Goal: Task Accomplishment & Management: Use online tool/utility

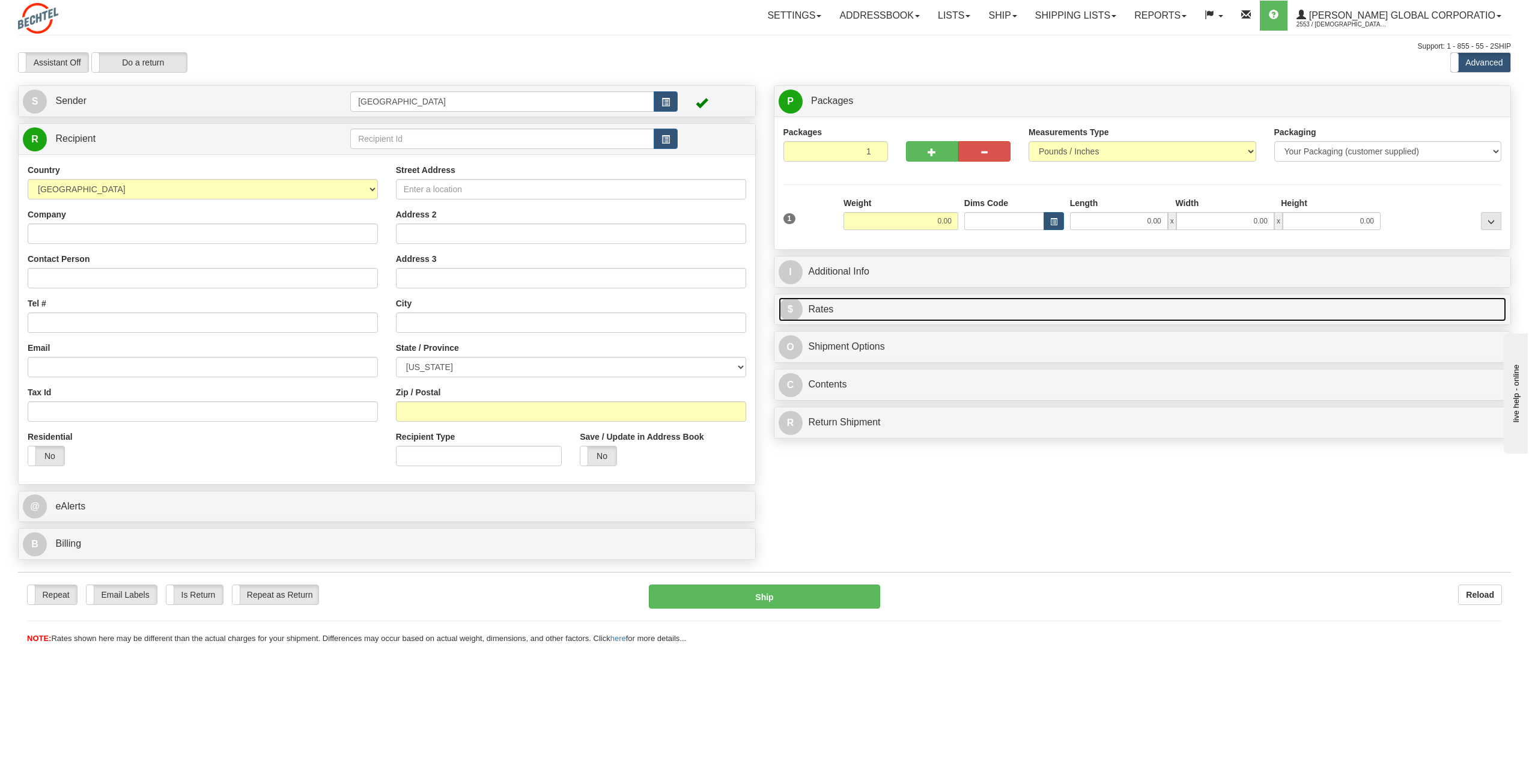
click at [827, 313] on link "$ Rates" at bounding box center [1143, 309] width 728 height 24
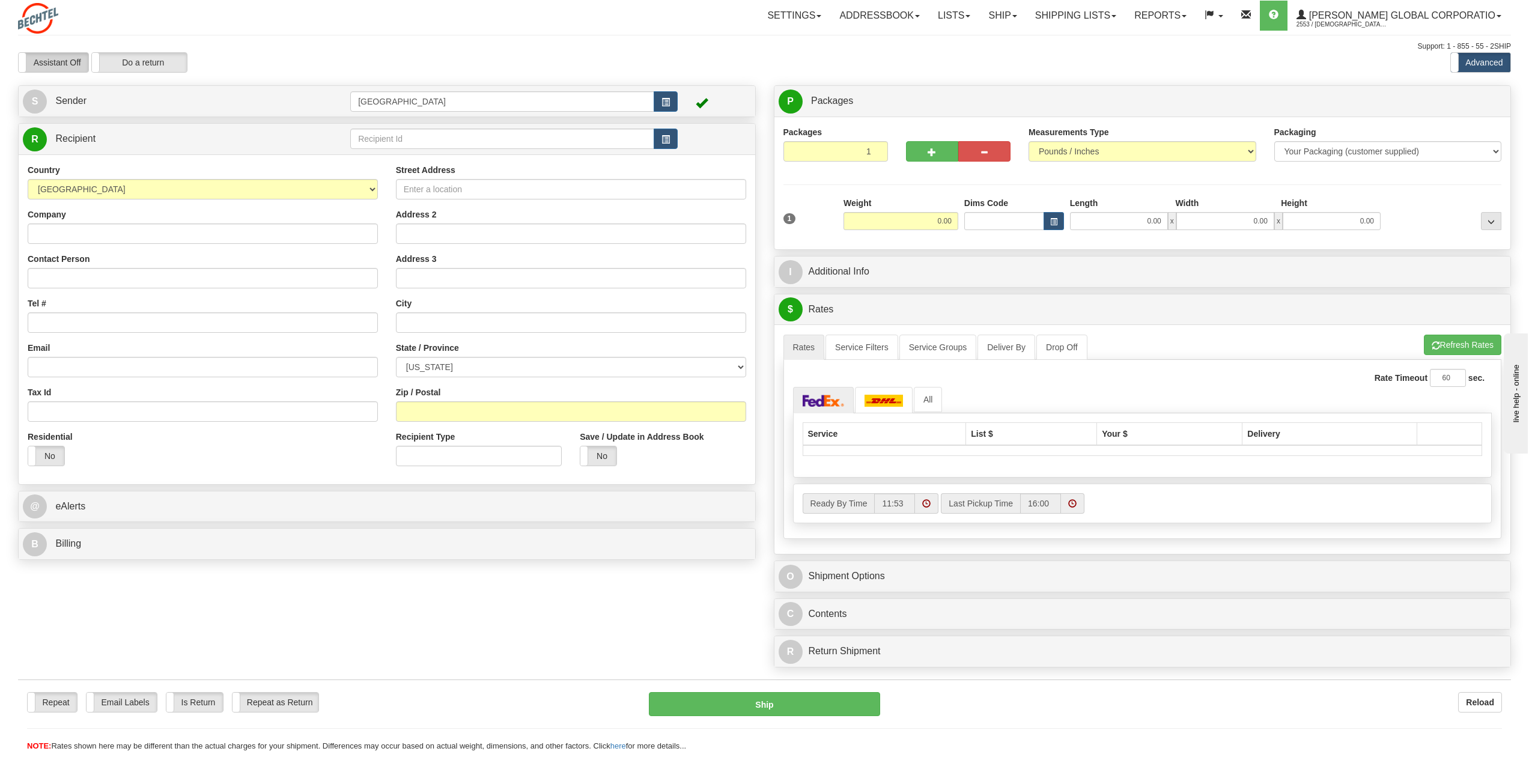
click at [59, 66] on label "Assistant Off" at bounding box center [53, 62] width 70 height 19
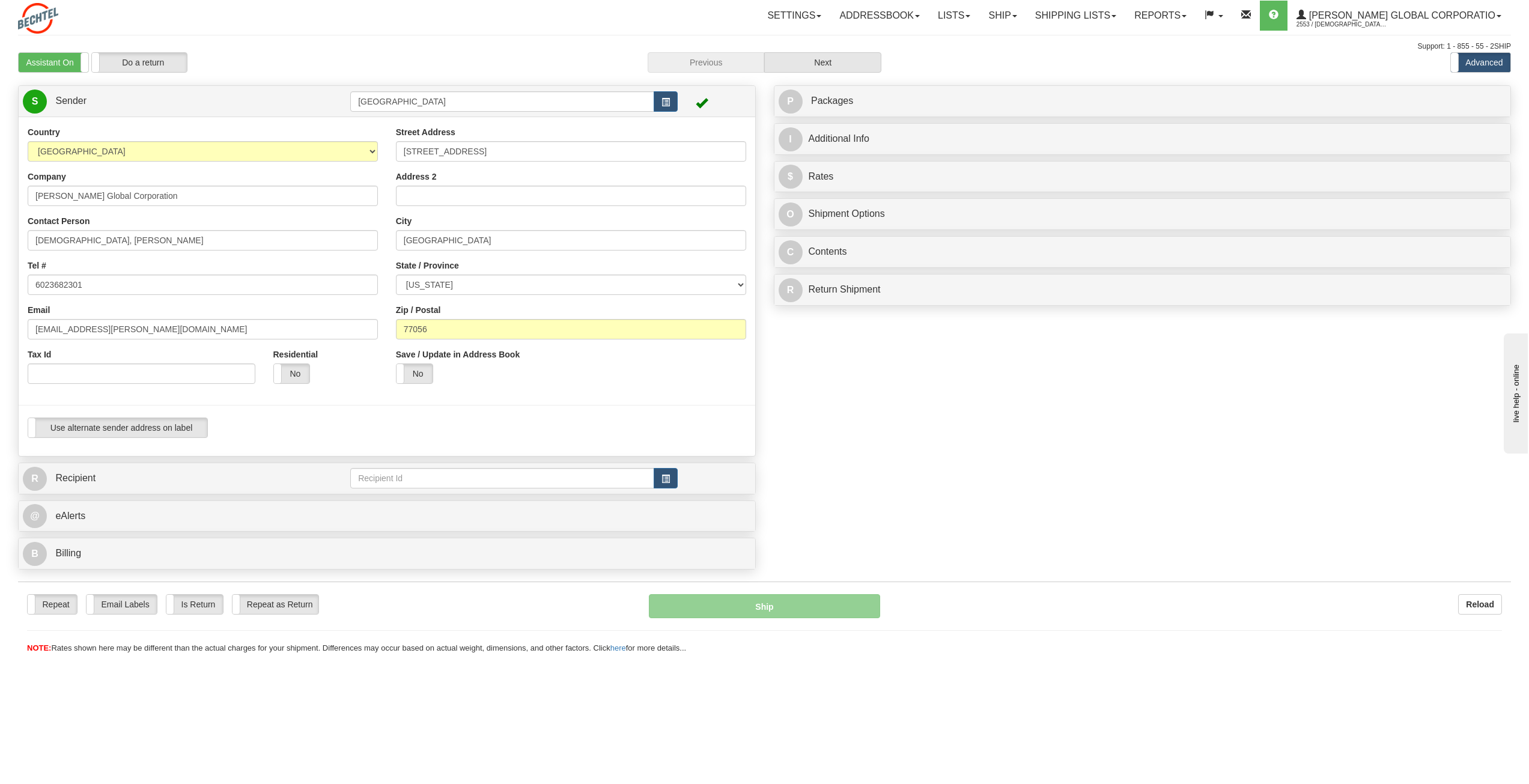
click at [59, 66] on label "Assistant On" at bounding box center [53, 62] width 70 height 19
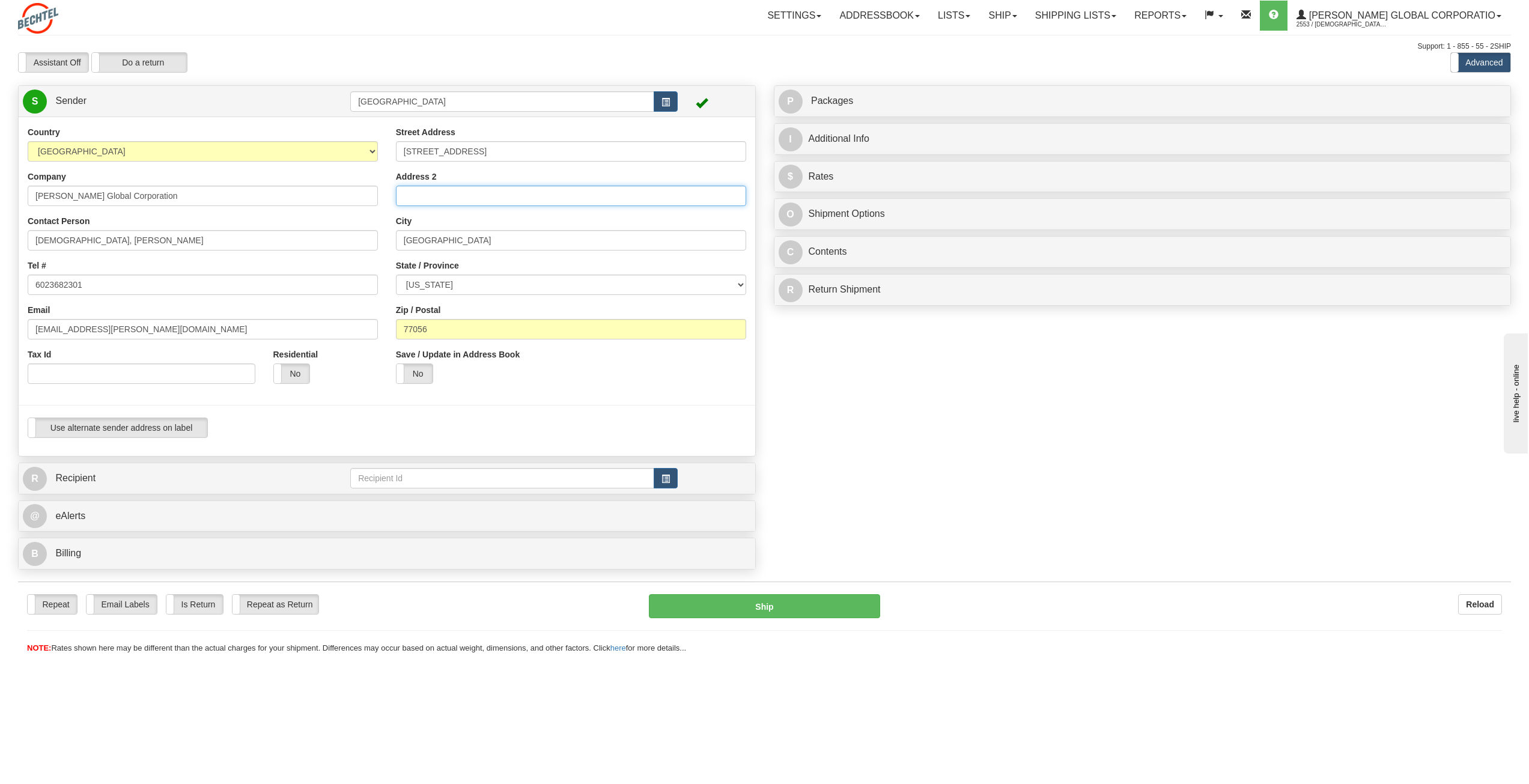
click at [458, 197] on input "Address 2" at bounding box center [571, 196] width 350 height 21
click at [440, 483] on input "text" at bounding box center [502, 478] width 304 height 21
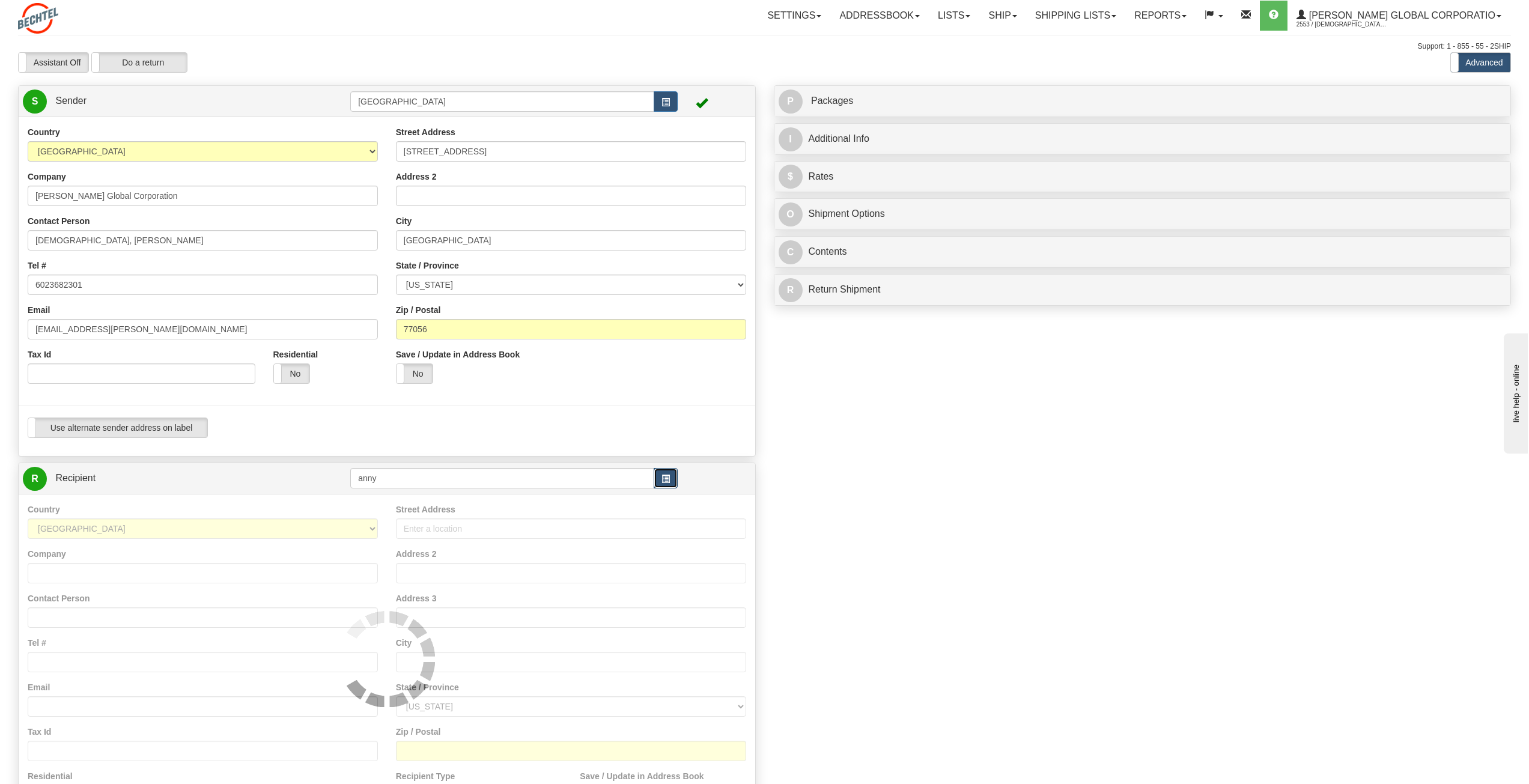
click at [670, 476] on span "button" at bounding box center [665, 479] width 8 height 8
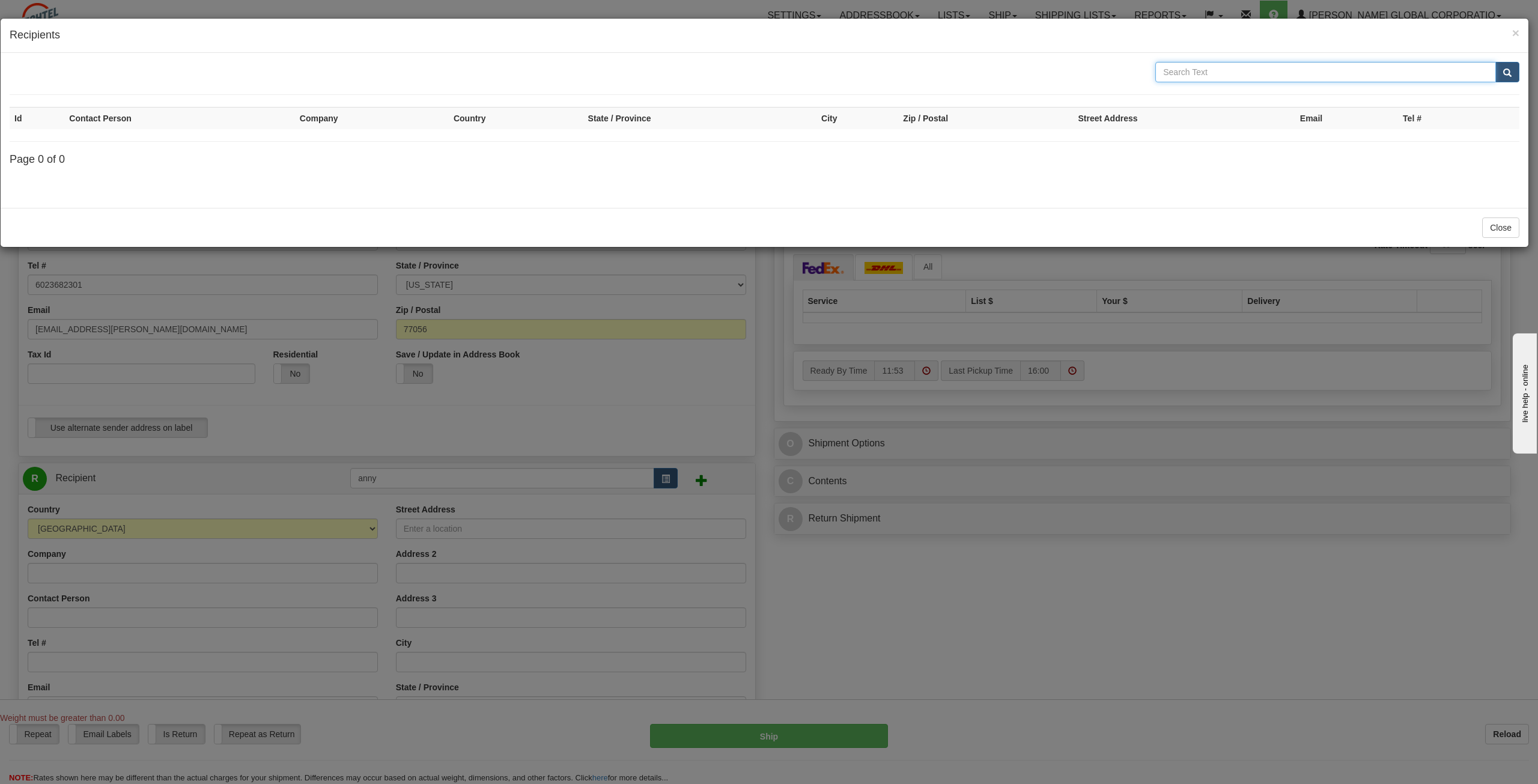
click at [1279, 74] on input "text" at bounding box center [1326, 72] width 340 height 21
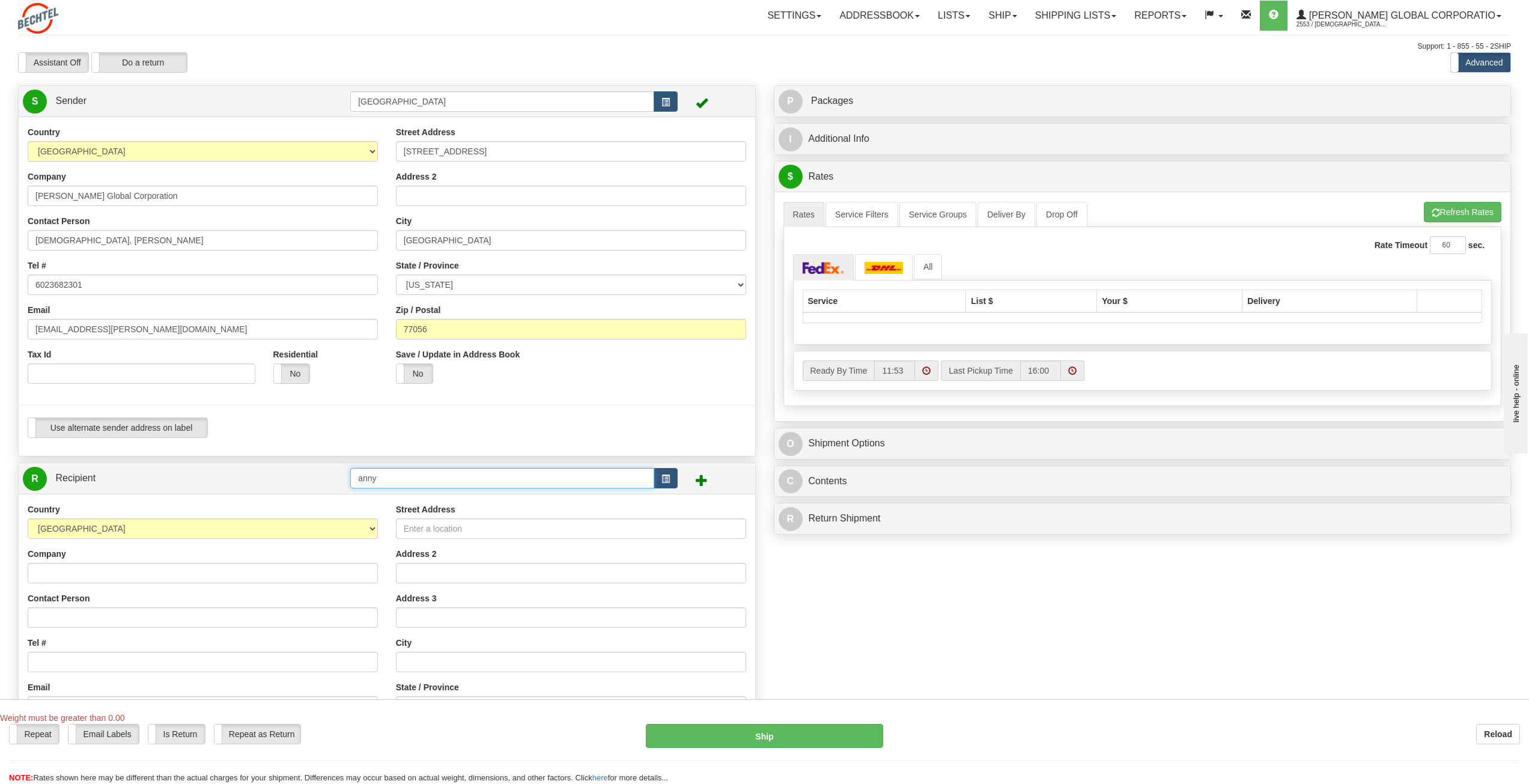
click at [447, 478] on input "anny" at bounding box center [502, 478] width 304 height 21
click at [600, 484] on input "anny" at bounding box center [502, 478] width 304 height 21
type input "[PERSON_NAME]"
click button "Delete" at bounding box center [0, 0] width 0 height 0
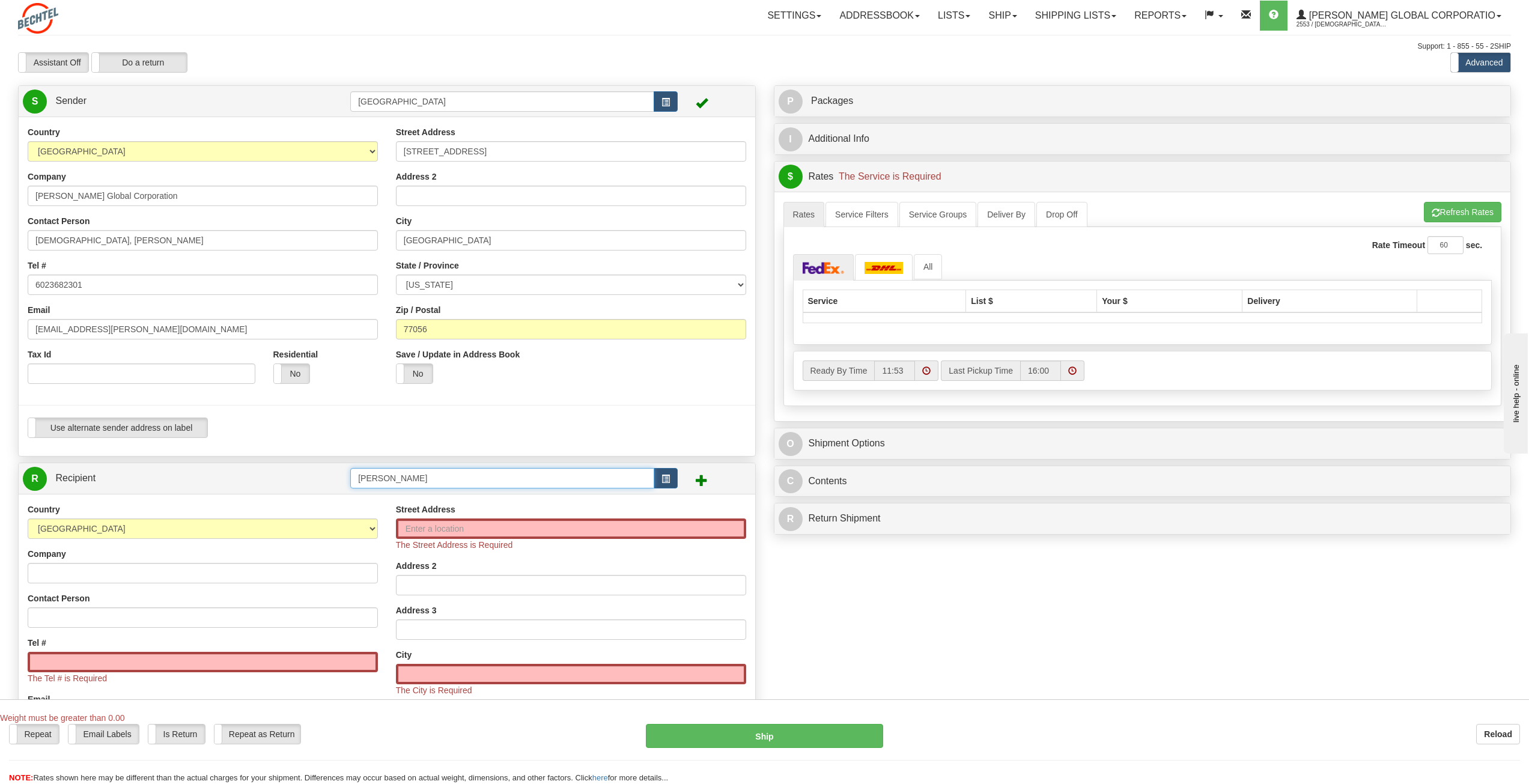
drag, startPoint x: 422, startPoint y: 484, endPoint x: 315, endPoint y: 480, distance: 107.1
click at [315, 480] on tr "R Recipient [PERSON_NAME]" at bounding box center [387, 478] width 728 height 24
click at [458, 480] on input "[GEOGRAPHIC_DATA]" at bounding box center [502, 478] width 304 height 21
type input "[GEOGRAPHIC_DATA]"
click button "Delete" at bounding box center [0, 0] width 0 height 0
